Goal: Information Seeking & Learning: Learn about a topic

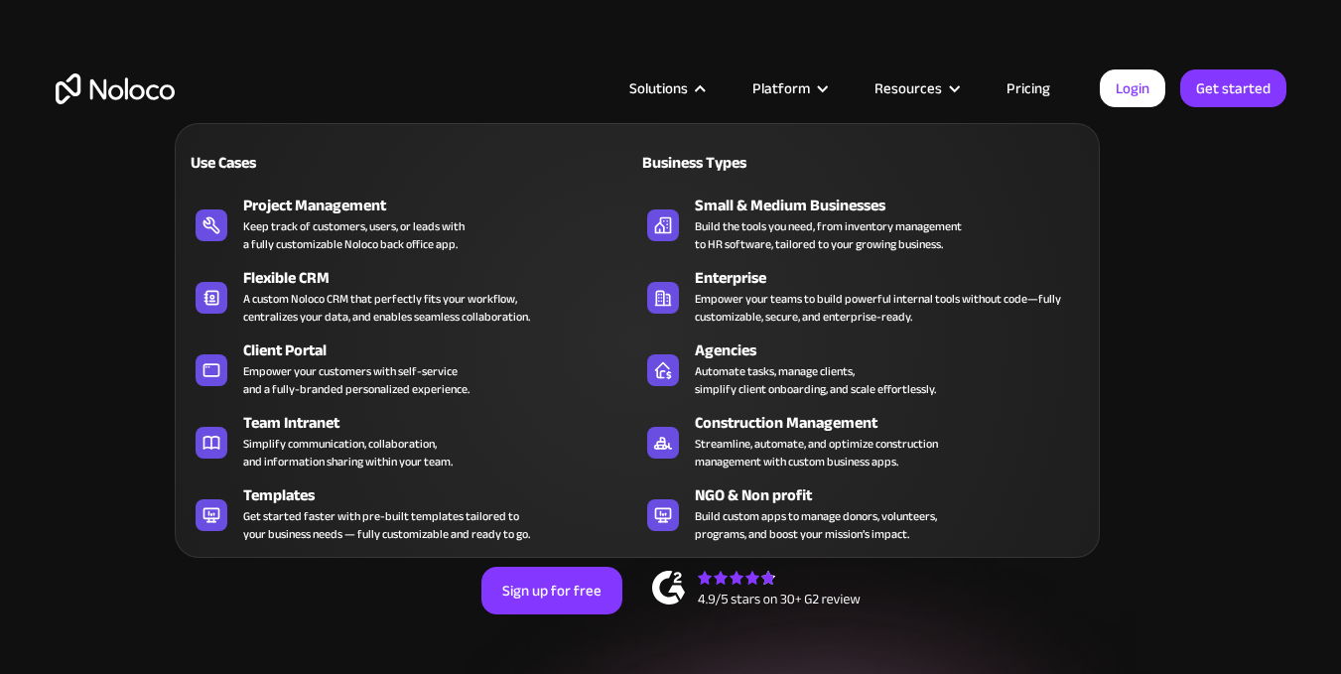
click at [698, 88] on div "Solutions" at bounding box center [666, 88] width 123 height 26
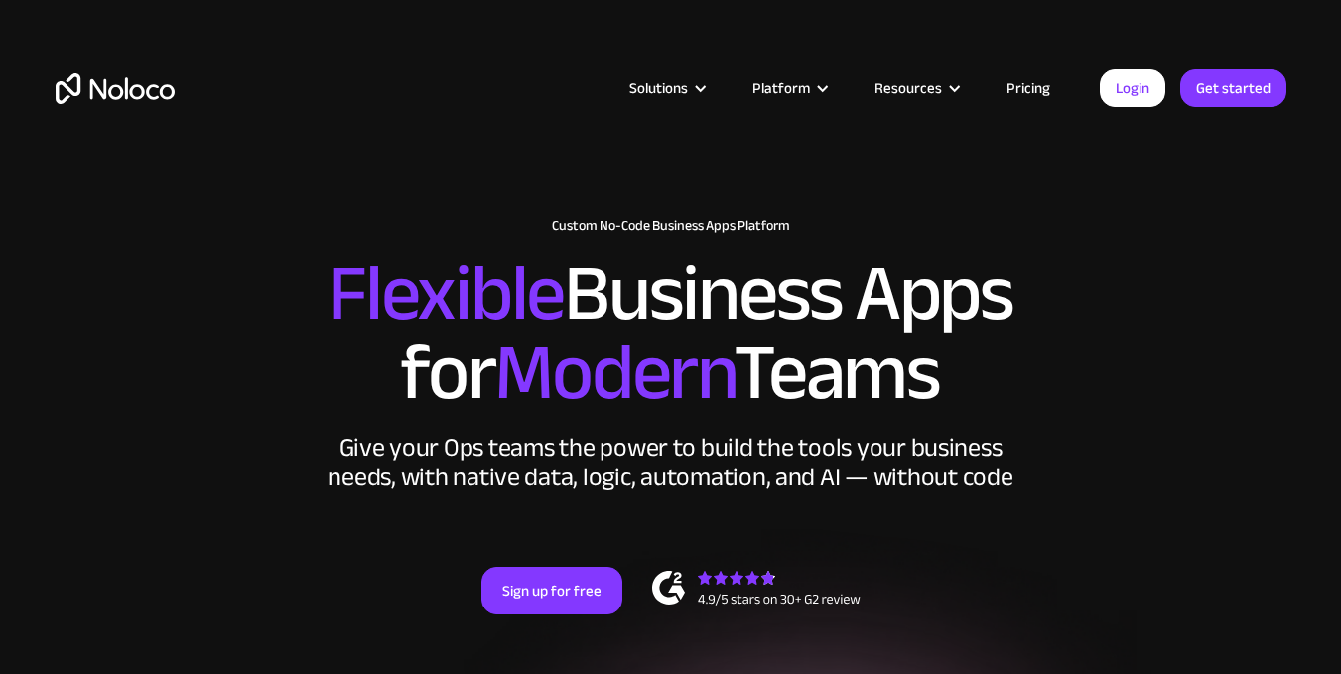
click at [698, 88] on div "Solutions" at bounding box center [666, 88] width 123 height 26
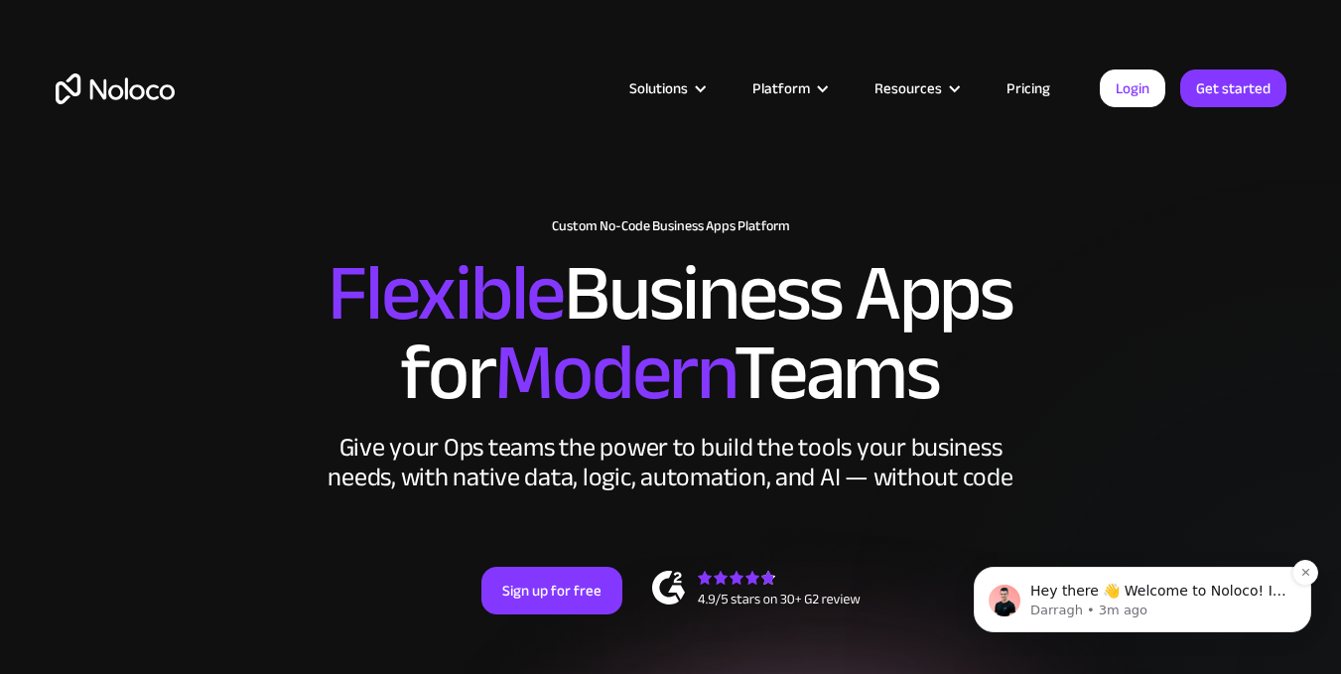
click at [1257, 583] on p "Hey there 👋 Welcome to Noloco! If you have any questions, just reply to this me…" at bounding box center [1158, 592] width 256 height 20
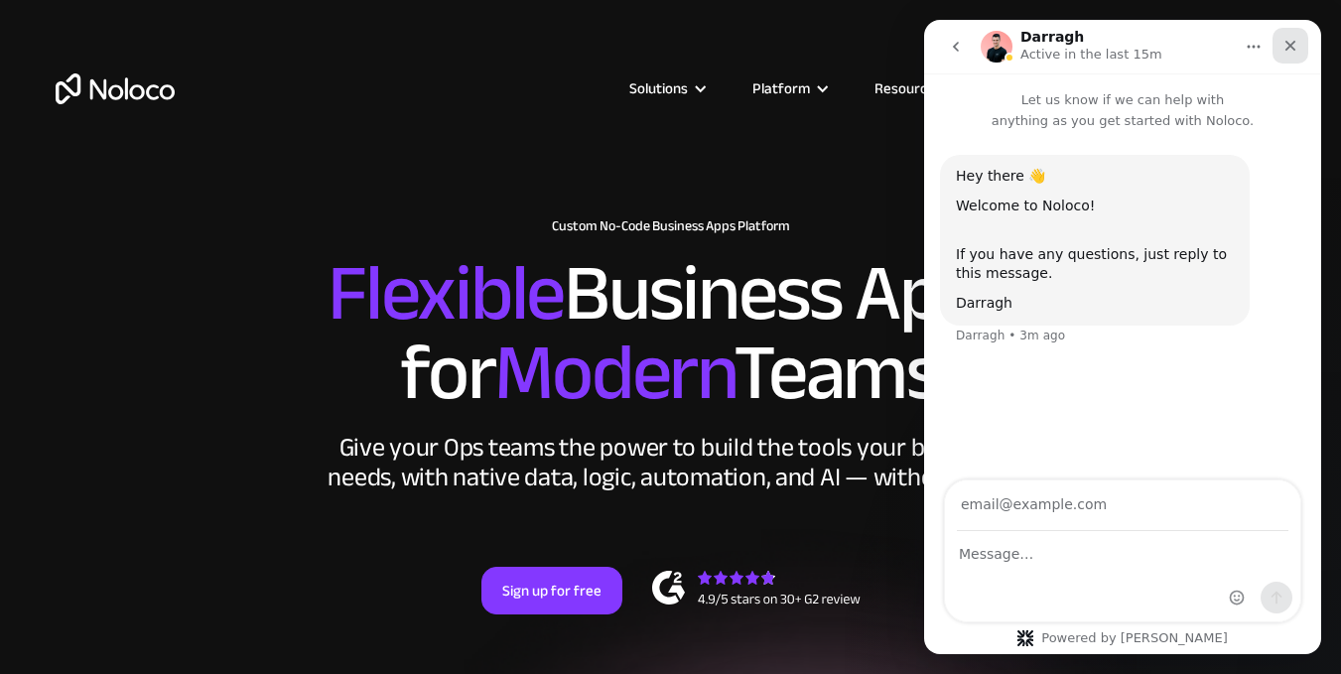
click at [1290, 44] on icon "Close" at bounding box center [1291, 46] width 16 height 16
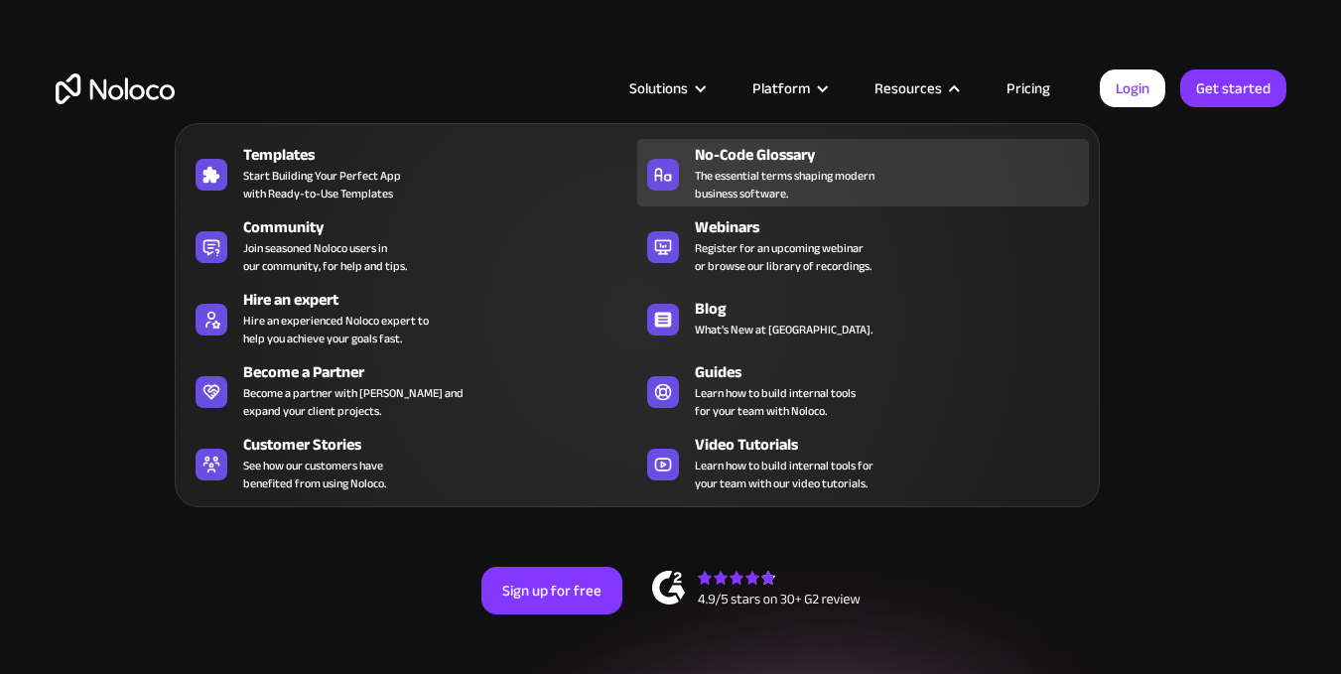
click at [742, 196] on span "The essential terms shaping modern business software." at bounding box center [785, 185] width 180 height 36
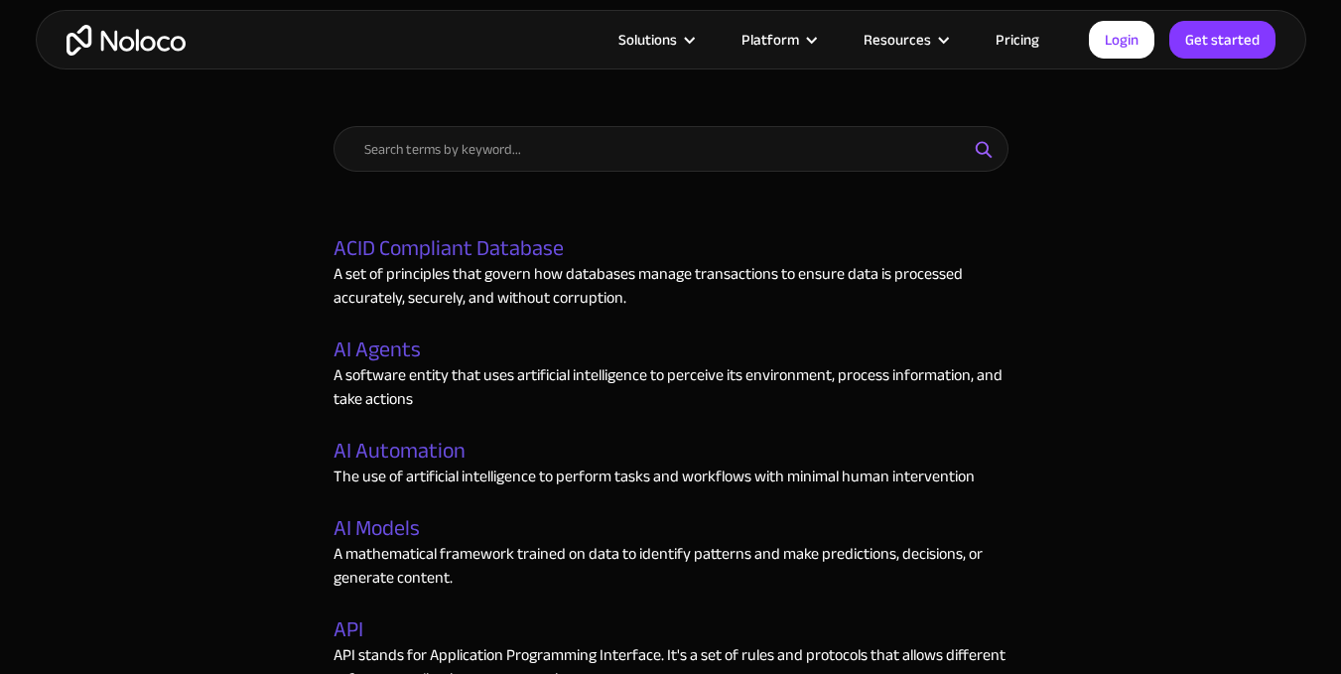
scroll to position [1092, 0]
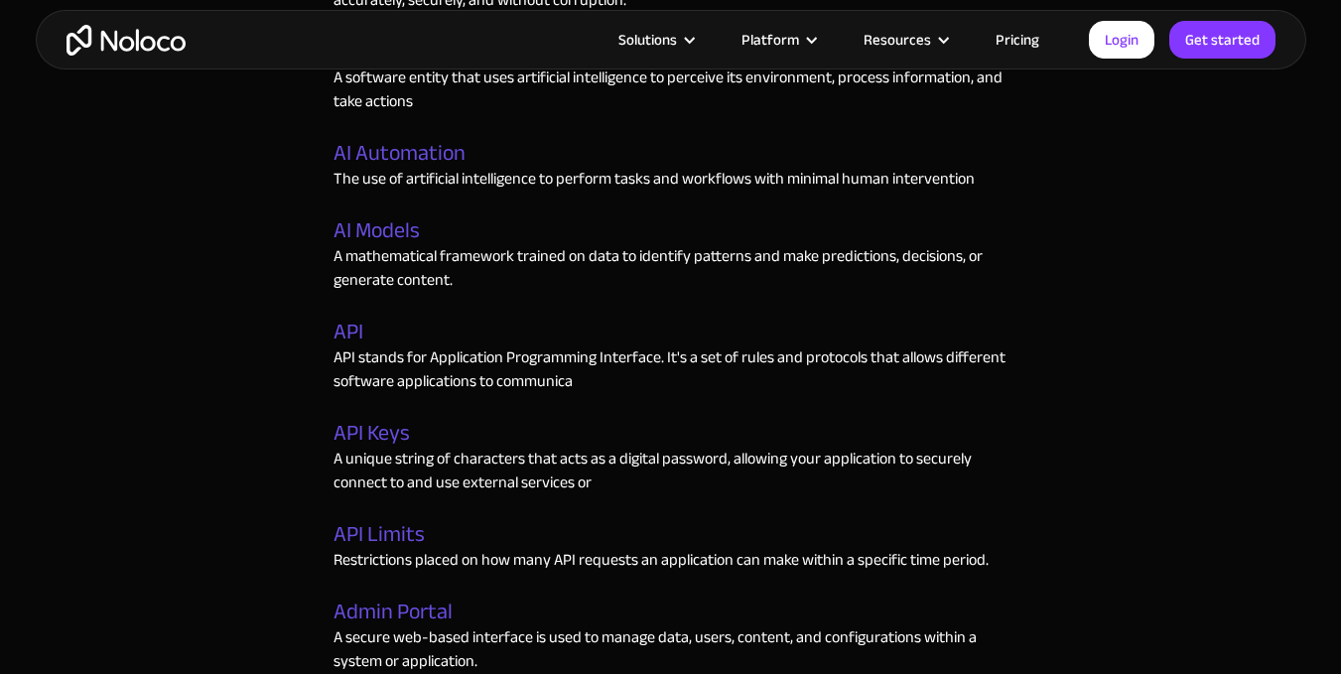
click at [1023, 42] on link "Pricing" at bounding box center [1017, 40] width 93 height 26
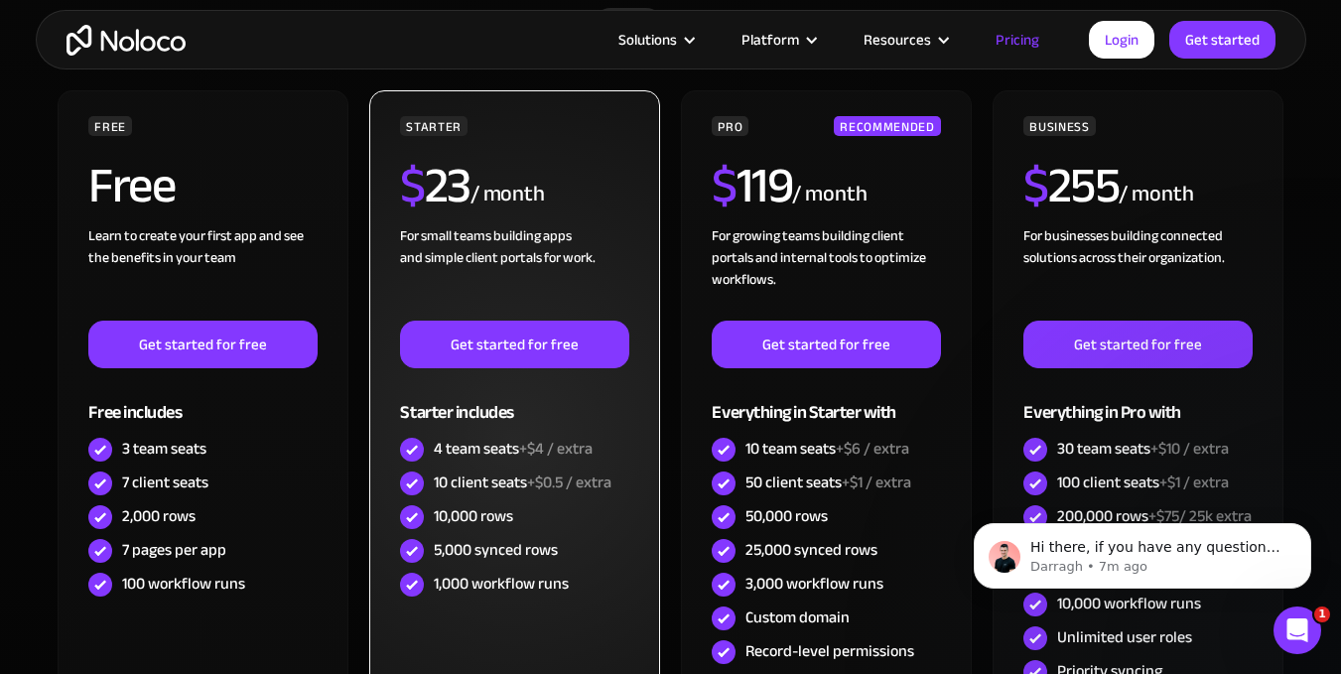
scroll to position [596, 0]
